Goal: Task Accomplishment & Management: Complete application form

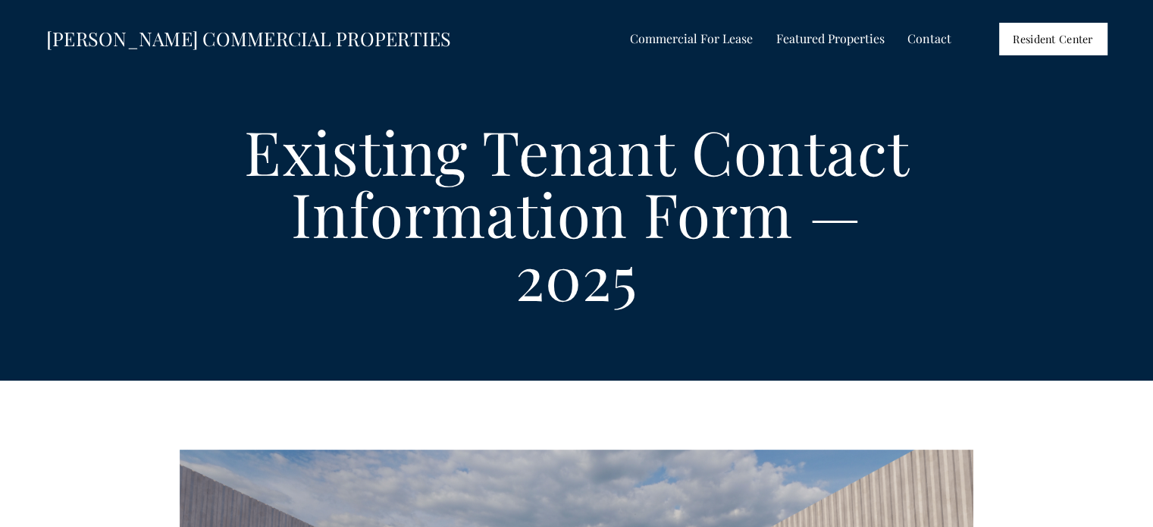
select select "US"
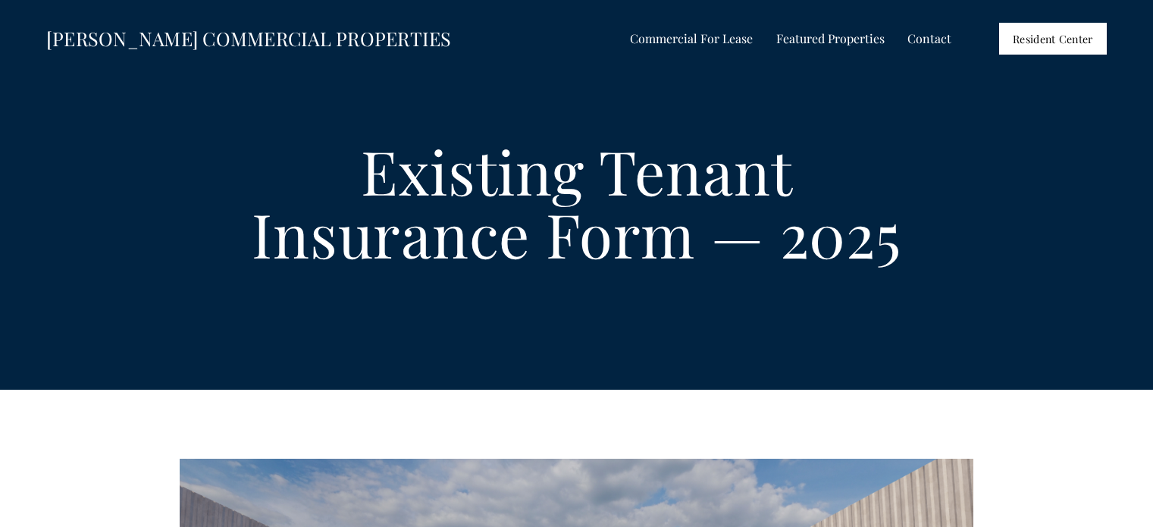
select select "US"
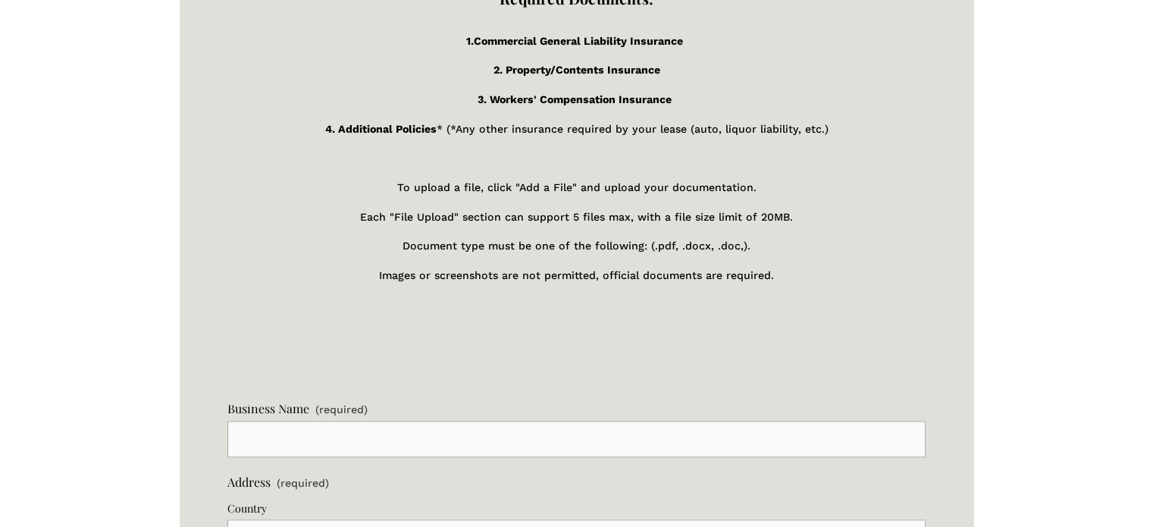
scroll to position [1743, 0]
